Goal: Register for event/course

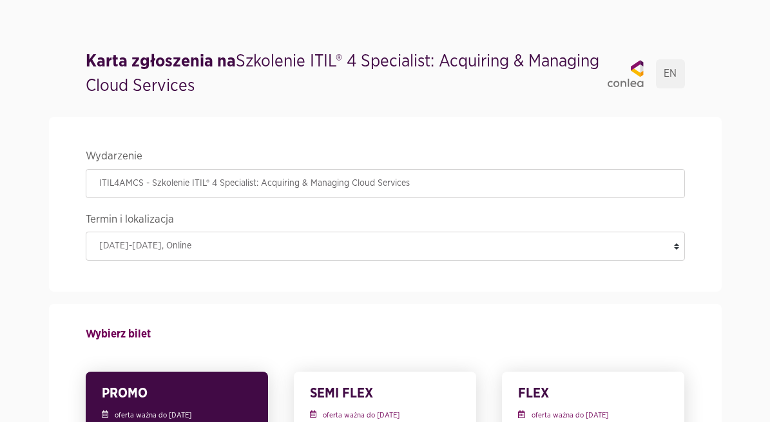
scroll to position [747, 0]
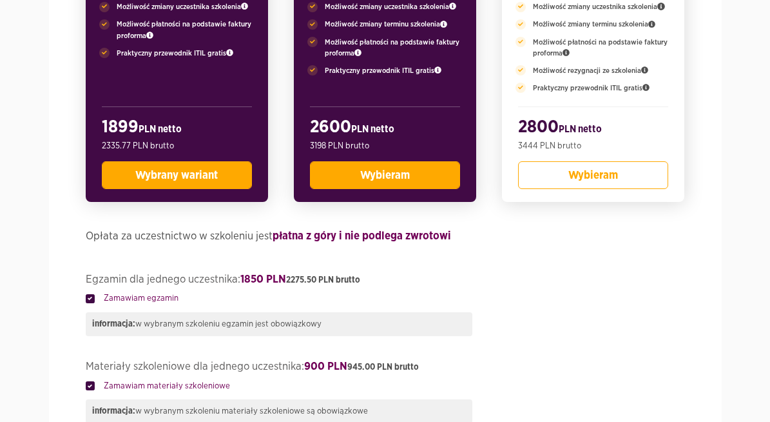
scroll to position [520, 0]
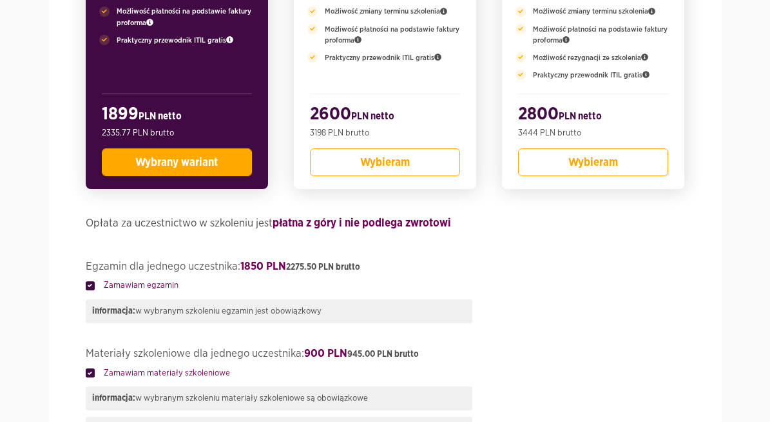
click at [541, 358] on div "Wybierz bilet PROMO oferta ważna do [DATE] Dostępne miejsca w tej cenie: 3 Akre…" at bounding box center [386, 186] width 600 height 807
click at [565, 293] on h4 "Zamawiam egzamin" at bounding box center [386, 286] width 600 height 14
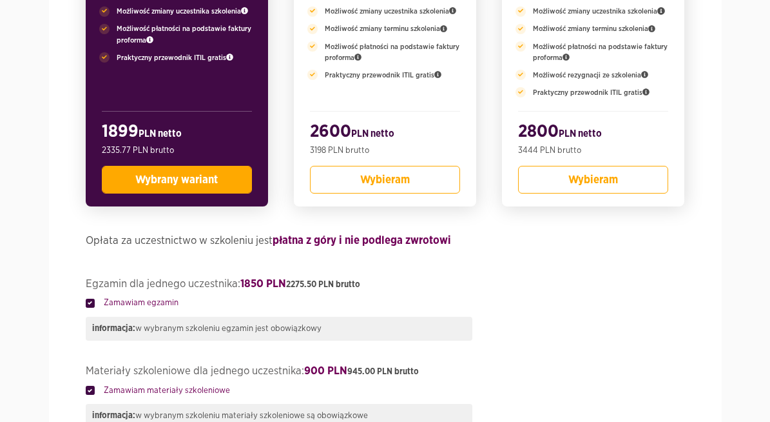
scroll to position [626, 0]
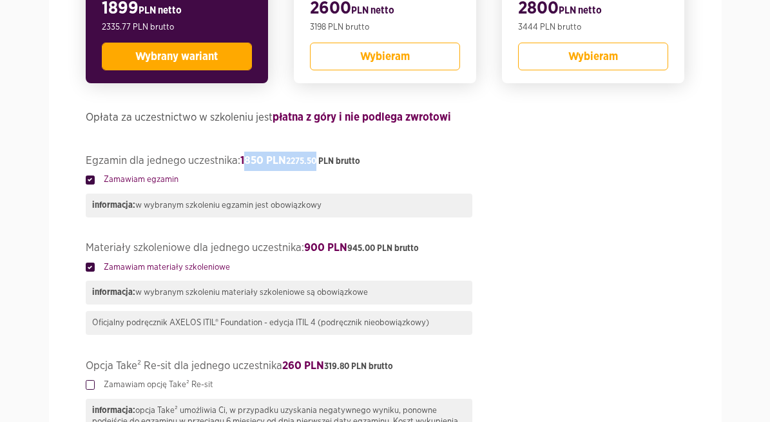
drag, startPoint x: 199, startPoint y: 189, endPoint x: 276, endPoint y: 185, distance: 76.8
click at [276, 166] on strong "1850 PLN 2275.50 PLN brutto" at bounding box center [300, 160] width 120 height 11
click at [293, 174] on legend "Egzamin dla jednego uczestnika: 1850 PLN 2275.50 PLN brutto" at bounding box center [386, 163] width 600 height 23
drag, startPoint x: 263, startPoint y: 278, endPoint x: 291, endPoint y: 280, distance: 27.8
click at [304, 253] on strong "900 PLN 945.00 PLN brutto" at bounding box center [361, 247] width 115 height 11
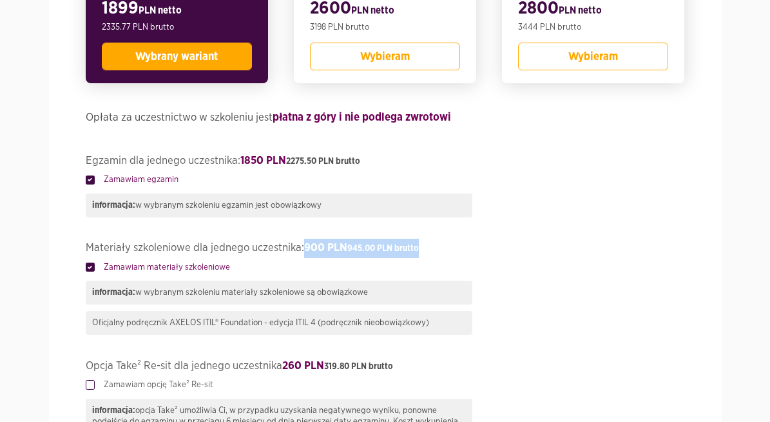
drag, startPoint x: 259, startPoint y: 279, endPoint x: 446, endPoint y: 280, distance: 187.0
click at [446, 261] on legend "Materiały szkoleniowe dla jednego uczestnika: 900 PLN 945.00 PLN brutto" at bounding box center [386, 250] width 600 height 23
click at [526, 275] on h4 "Zamawiam materiały szkoleniowe" at bounding box center [386, 268] width 600 height 14
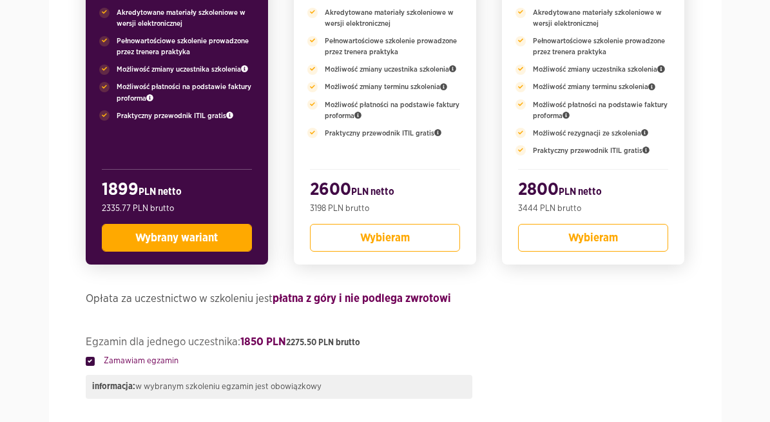
scroll to position [601, 0]
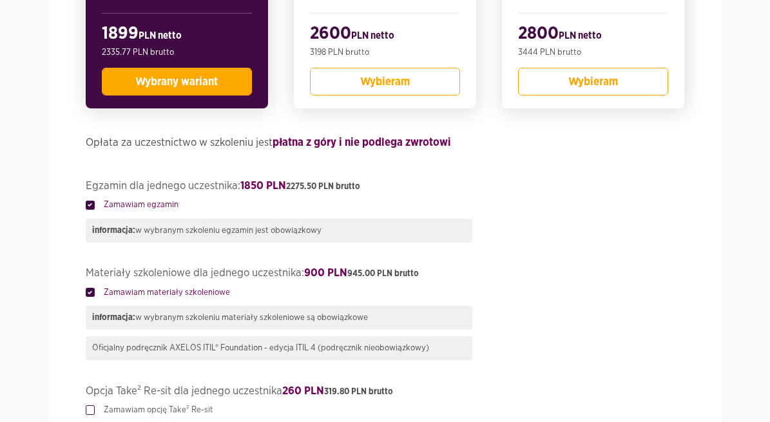
drag, startPoint x: 27, startPoint y: 305, endPoint x: 251, endPoint y: 318, distance: 224.8
click at [249, 286] on legend "Materiały szkoleniowe dla jednego uczestnika: 900 PLN 945.00 PLN brutto" at bounding box center [386, 275] width 600 height 23
drag, startPoint x: 190, startPoint y: 209, endPoint x: 244, endPoint y: 217, distance: 54.8
click at [244, 199] on legend "Egzamin dla jednego uczestnika: 1850 PLN 2275.50 PLN brutto" at bounding box center [386, 188] width 600 height 23
click at [658, 359] on div "Zamawiam materiały szkoleniowe informacja: w wybranym szkoleniu materiały szkol…" at bounding box center [386, 323] width 600 height 74
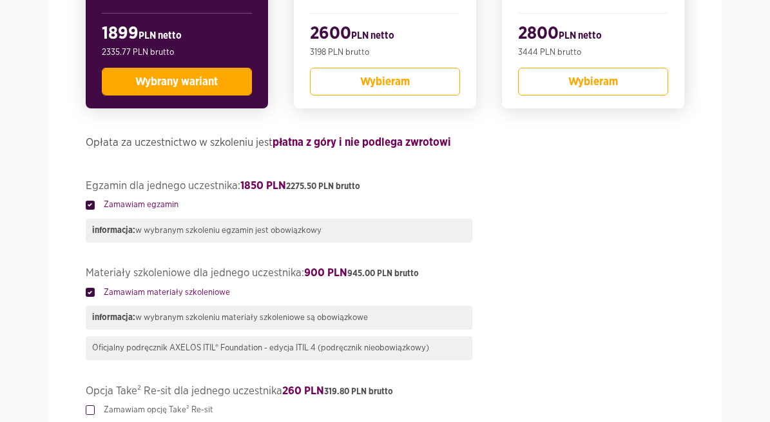
drag, startPoint x: 31, startPoint y: 382, endPoint x: 241, endPoint y: 403, distance: 211.3
click at [241, 403] on div "Wybierz bilet PROMO oferta ważna do [DATE] Dostępne miejsca w tej cenie: 3 Akre…" at bounding box center [386, 106] width 600 height 807
click at [331, 360] on div "Oficjalny podręcznik AXELOS ITIL® Foundation - edycja ITIL 4 (podręcznik nieobo…" at bounding box center [279, 348] width 387 height 24
drag, startPoint x: 384, startPoint y: 384, endPoint x: 275, endPoint y: 377, distance: 109.2
click at [275, 360] on div "Oficjalny podręcznik AXELOS ITIL® Foundation - edycja ITIL 4 (podręcznik nieobo…" at bounding box center [279, 348] width 387 height 24
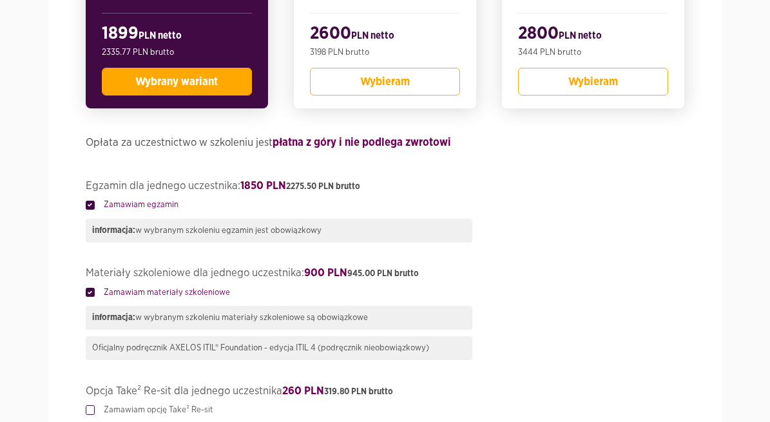
click at [479, 360] on div "Zamawiam materiały szkoleniowe informacja: w wybranym szkoleniu materiały szkol…" at bounding box center [386, 323] width 600 height 74
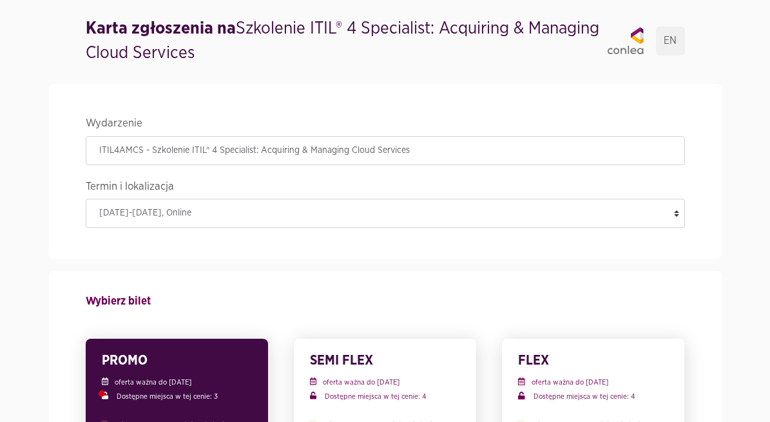
scroll to position [107, 0]
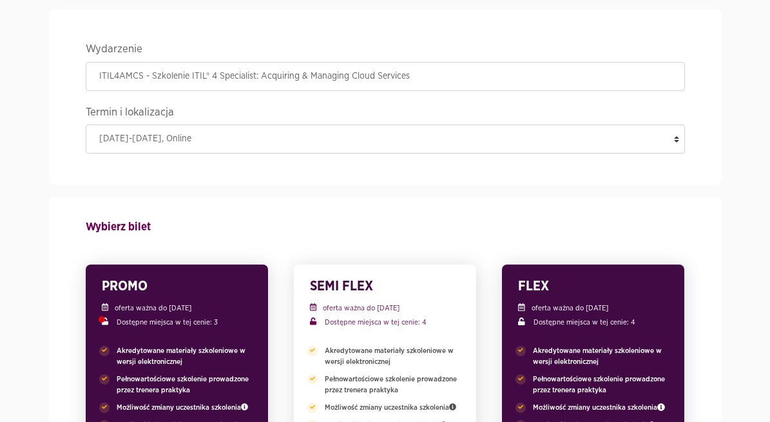
drag, startPoint x: 688, startPoint y: 325, endPoint x: 553, endPoint y: 308, distance: 136.5
click at [553, 308] on div "FLEX oferta ważna do [DATE] Dostępne miejsca w tej cenie: 4" at bounding box center [593, 304] width 150 height 55
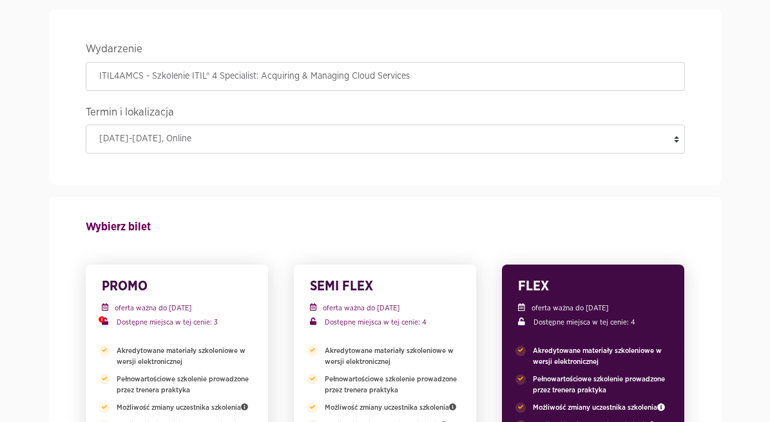
drag, startPoint x: 680, startPoint y: 329, endPoint x: 519, endPoint y: 309, distance: 161.9
click at [542, 140] on select "[DATE]-[DATE] , Online" at bounding box center [386, 138] width 600 height 29
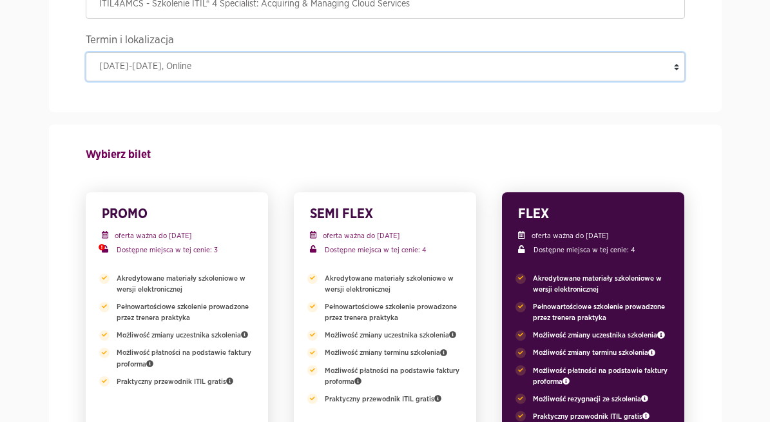
scroll to position [182, 0]
